Goal: Transaction & Acquisition: Purchase product/service

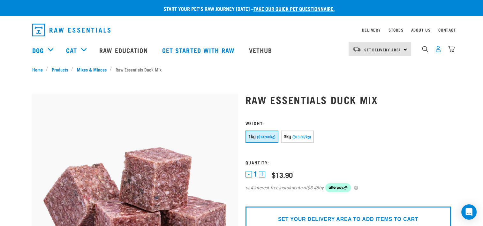
click at [438, 50] on img "dropdown navigation" at bounding box center [437, 49] width 7 height 7
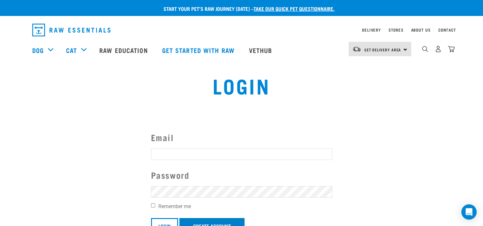
type input "loisterry@gmail.com"
click at [197, 221] on link "Create Account" at bounding box center [211, 225] width 65 height 15
